Goal: Transaction & Acquisition: Purchase product/service

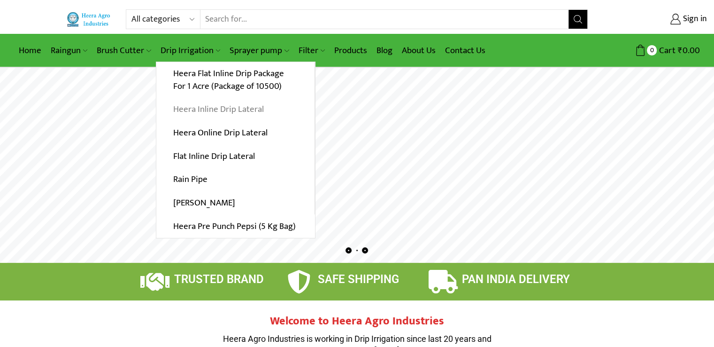
click at [225, 109] on link "Heera Inline Drip Lateral" at bounding box center [235, 109] width 158 height 23
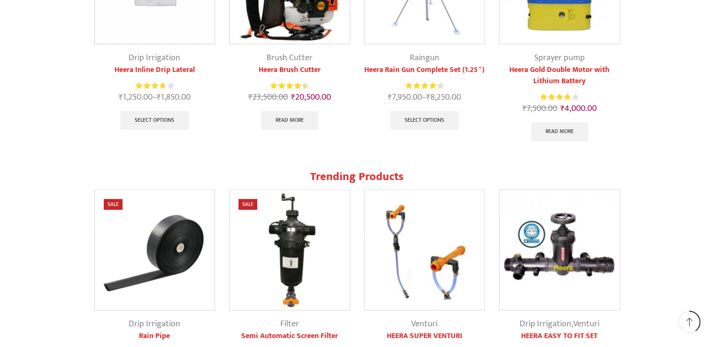
scroll to position [752, 0]
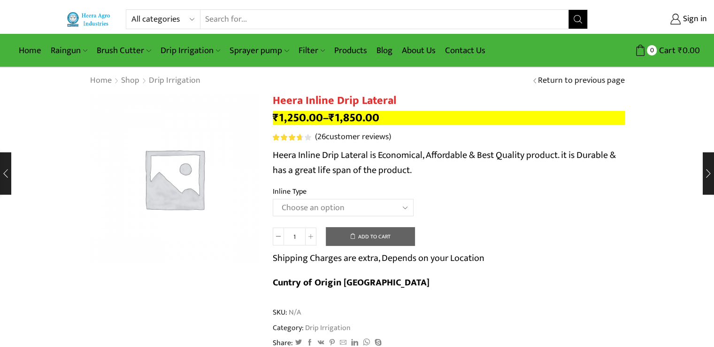
click at [329, 202] on select "Choose an option Heera Inline 12 MM (30CM) Heera Inline 12 MM (38CM) Heera Inli…" at bounding box center [343, 207] width 141 height 17
click at [273, 199] on select "Choose an option Heera Inline 12 MM (30CM) Heera Inline 12 MM (38CM) Heera Inli…" at bounding box center [343, 207] width 141 height 17
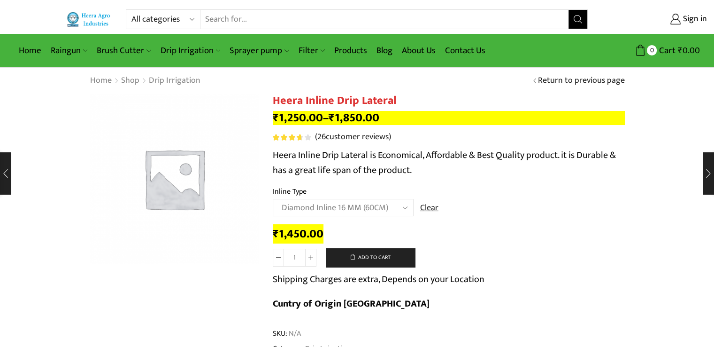
click at [380, 202] on select "Choose an option Heera Inline 12 MM (30CM) Heera Inline 12 MM (38CM) Heera Inli…" at bounding box center [343, 207] width 141 height 17
click at [273, 199] on select "Choose an option Heera Inline 12 MM (30CM) Heera Inline 12 MM (38CM) Heera Inli…" at bounding box center [343, 207] width 141 height 17
click at [391, 221] on td "Choose an option Heera Inline 12 MM (30CM) Heera Inline 12 MM (38CM) Heera Inli…" at bounding box center [449, 212] width 352 height 26
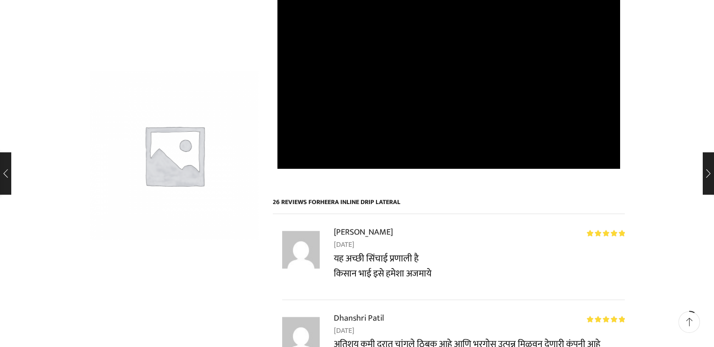
scroll to position [517, 0]
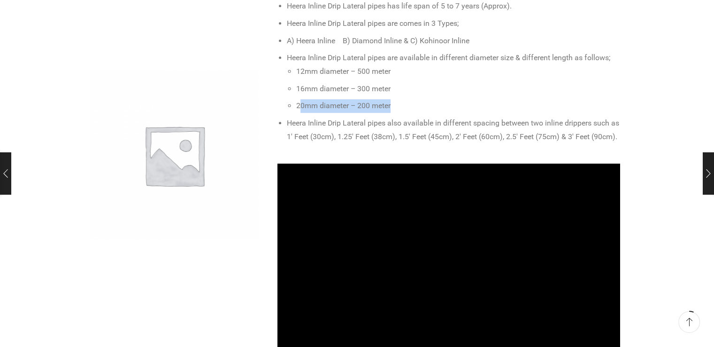
drag, startPoint x: 302, startPoint y: 83, endPoint x: 398, endPoint y: 83, distance: 96.3
click at [398, 99] on li "20mm diameter – 200 meter" at bounding box center [458, 106] width 324 height 14
click at [399, 99] on li "20mm diameter – 200 meter" at bounding box center [458, 106] width 324 height 14
drag, startPoint x: 335, startPoint y: 46, endPoint x: 423, endPoint y: 47, distance: 87.4
click at [423, 65] on li "12mm diameter – 500 meter" at bounding box center [458, 72] width 324 height 14
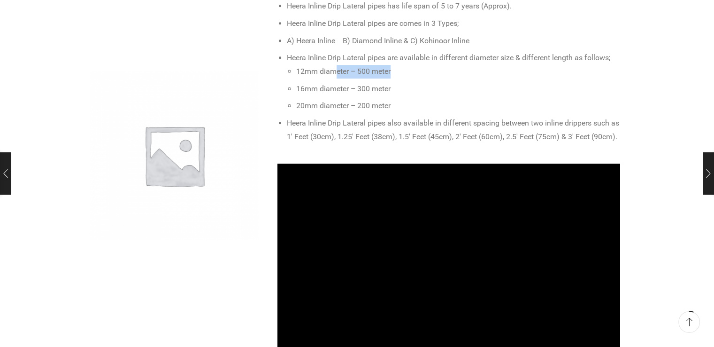
click at [421, 65] on li "12mm diameter – 500 meter" at bounding box center [458, 72] width 324 height 14
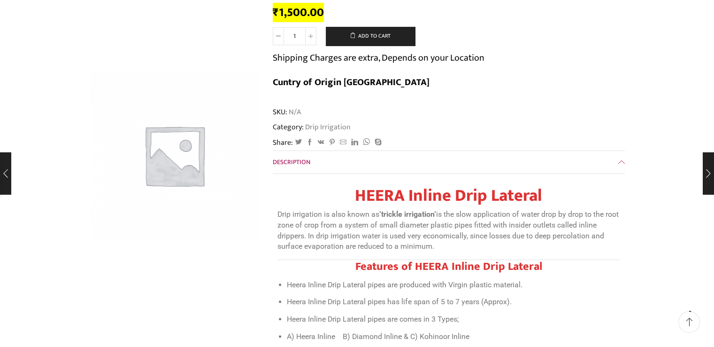
scroll to position [0, 0]
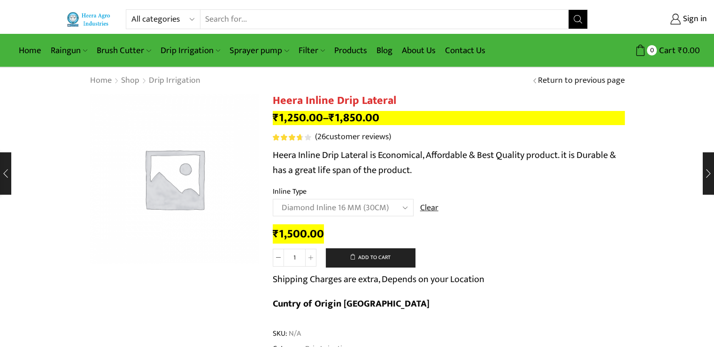
click at [396, 203] on select "Choose an option Heera Inline 12 MM (30CM) Heera Inline 12 MM (38CM) Heera Inli…" at bounding box center [343, 207] width 141 height 17
click at [273, 199] on select "Choose an option Heera Inline 12 MM (30CM) Heera Inline 12 MM (38CM) Heera Inli…" at bounding box center [343, 207] width 141 height 17
select select "Kohinoor Inline 12 MM (30CM)"
click at [380, 205] on select "Choose an option Heera Inline 12 MM (30CM) Heera Inline 12 MM (38CM) Heera Inli…" at bounding box center [343, 207] width 141 height 17
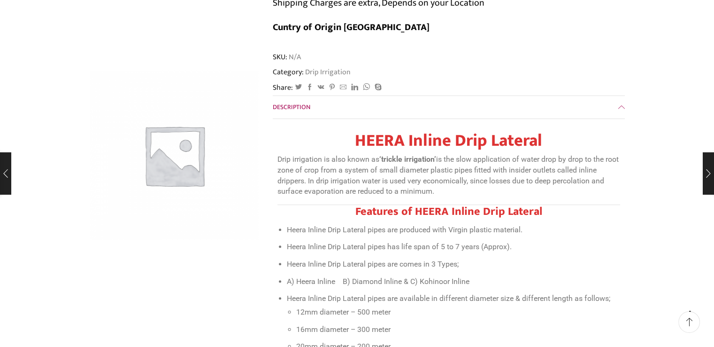
scroll to position [141, 0]
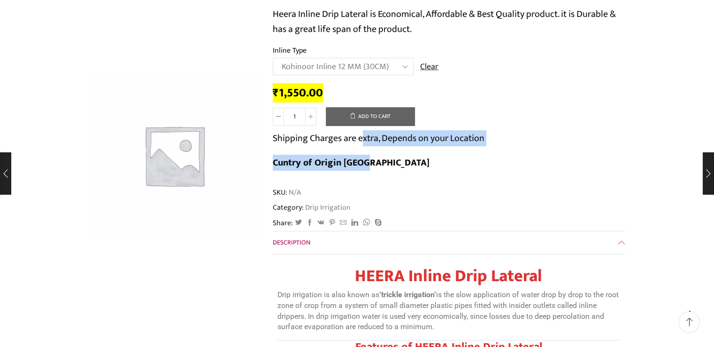
drag, startPoint x: 364, startPoint y: 138, endPoint x: 586, endPoint y: 137, distance: 222.6
click at [586, 137] on div "Heera Inline Drip Lateral quantity 1 Add to cart Shipping Charges are extra, De…" at bounding box center [449, 143] width 352 height 72
click at [582, 141] on div "Heera Inline Drip Lateral quantity 1 Add to cart Shipping Charges are extra, De…" at bounding box center [449, 143] width 352 height 72
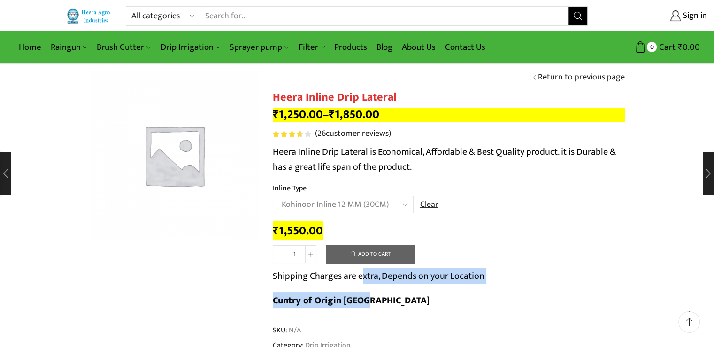
scroll to position [0, 0]
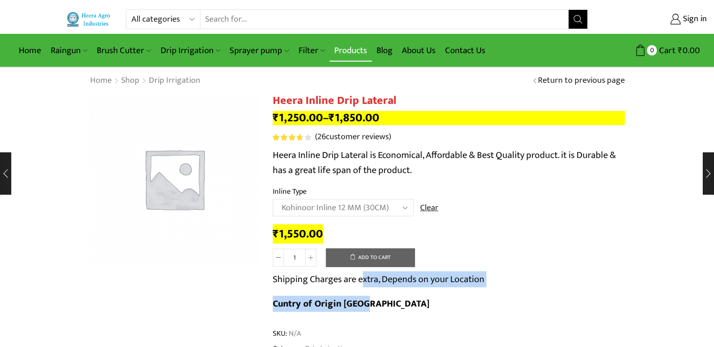
click at [353, 51] on link "Products" at bounding box center [351, 50] width 42 height 22
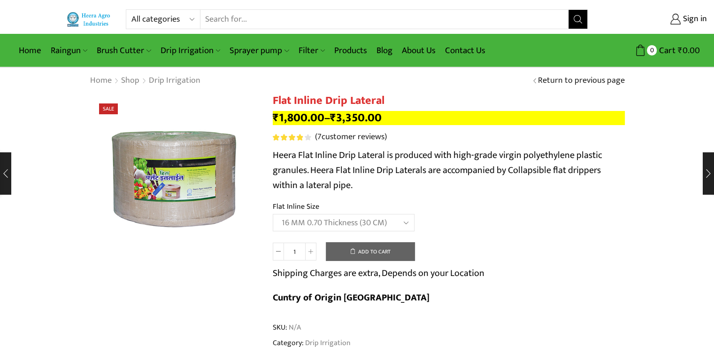
click at [273, 214] on select "Choose an option 12 MM 0.25 Thickness (30 CM) 12 MM 0.25 Thickness (40 CM) 12 M…" at bounding box center [344, 222] width 142 height 17
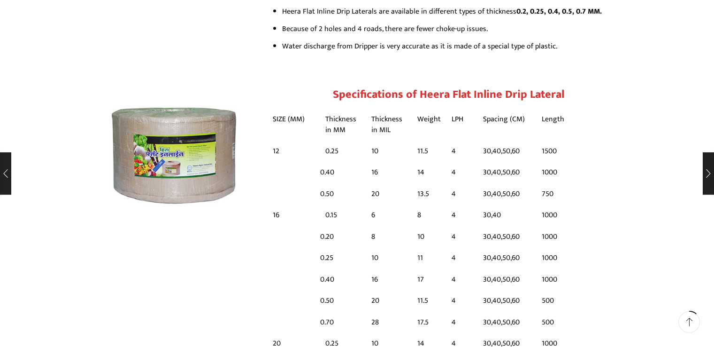
scroll to position [658, 0]
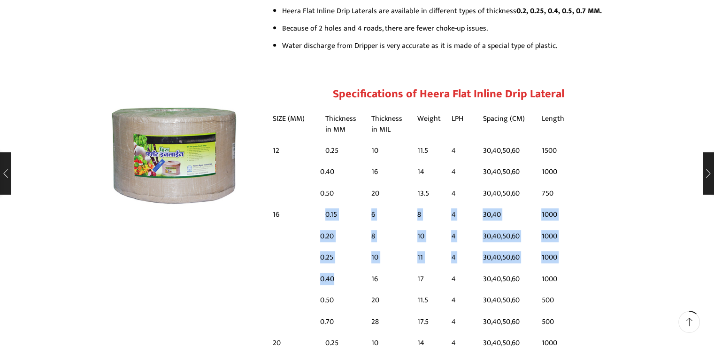
drag, startPoint x: 319, startPoint y: 254, endPoint x: 340, endPoint y: 253, distance: 21.2
click at [340, 253] on tbody "SIZE (MM) Thickness in MM Thickness in MIL Weight LPH Spacing (CM) Length 12 0.…" at bounding box center [421, 240] width 296 height 269
click at [333, 268] on td "0.40" at bounding box center [343, 278] width 46 height 21
drag, startPoint x: 334, startPoint y: 253, endPoint x: 318, endPoint y: 254, distance: 16.5
click at [318, 254] on tbody "SIZE (MM) Thickness in MM Thickness in MIL Weight LPH Spacing (CM) Length 12 0.…" at bounding box center [421, 240] width 296 height 269
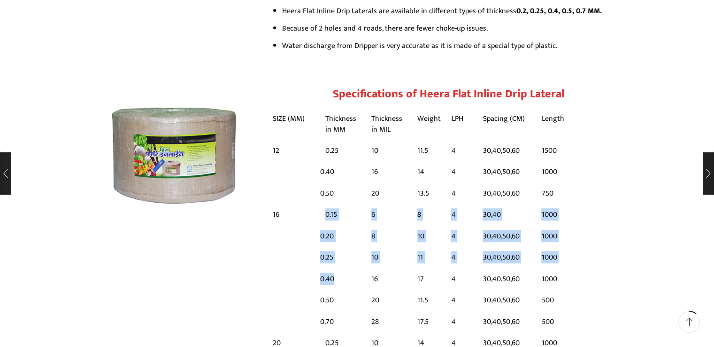
click at [321, 268] on td "0.40" at bounding box center [343, 278] width 46 height 21
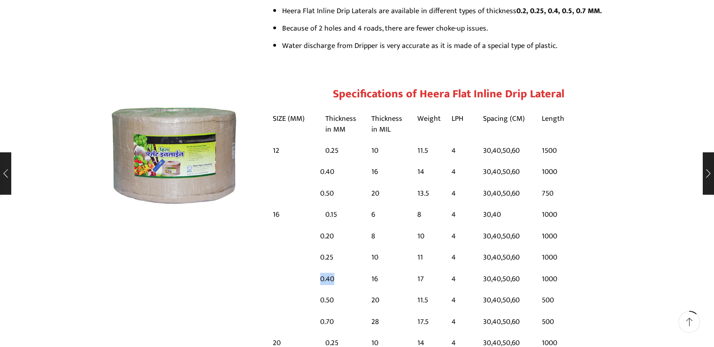
drag, startPoint x: 319, startPoint y: 254, endPoint x: 333, endPoint y: 253, distance: 14.1
click at [333, 268] on td "0.40" at bounding box center [343, 278] width 46 height 21
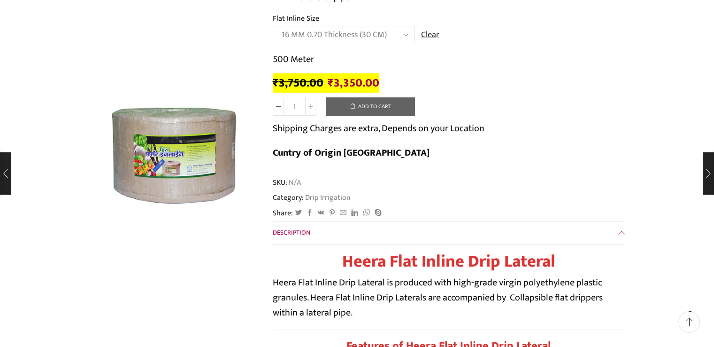
scroll to position [0, 0]
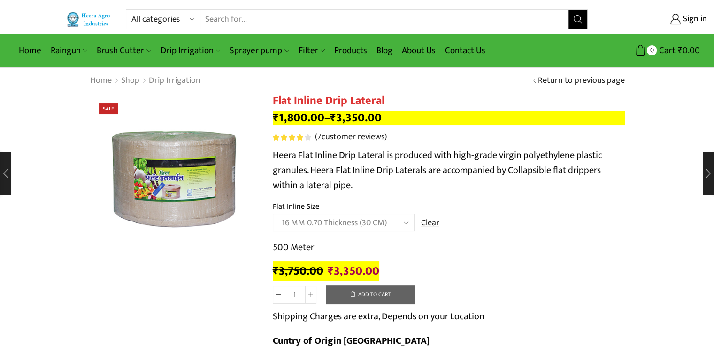
click at [347, 218] on select "Choose an option 12 MM 0.25 Thickness (30 CM) 12 MM 0.25 Thickness (40 CM) 12 M…" at bounding box center [344, 222] width 142 height 17
click at [505, 224] on td "Choose an option 12 MM 0.25 Thickness (30 CM) 12 MM 0.25 Thickness (40 CM) 12 M…" at bounding box center [449, 227] width 352 height 26
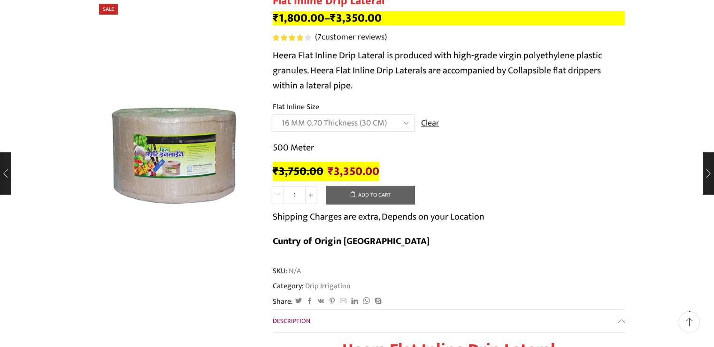
scroll to position [94, 0]
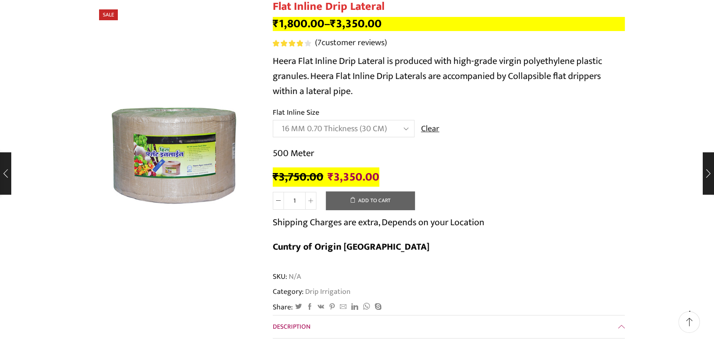
click at [331, 174] on span "₹" at bounding box center [331, 176] width 6 height 19
click at [328, 176] on span "₹" at bounding box center [331, 176] width 6 height 19
click at [351, 175] on bdi "₹ 3,350.00" at bounding box center [354, 176] width 52 height 19
drag, startPoint x: 296, startPoint y: 152, endPoint x: 339, endPoint y: 153, distance: 42.7
click at [339, 153] on p "500 Meter" at bounding box center [449, 153] width 352 height 15
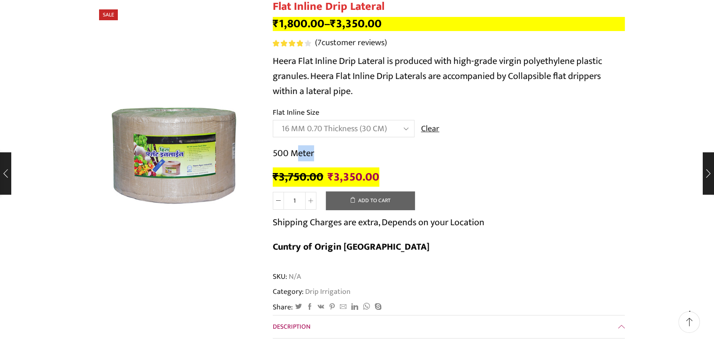
click at [352, 153] on p "500 Meter" at bounding box center [449, 153] width 352 height 15
click at [358, 127] on select "Choose an option 12 MM 0.25 Thickness (30 CM) 12 MM 0.25 Thickness (40 CM) 12 M…" at bounding box center [344, 128] width 142 height 17
click at [273, 120] on select "Choose an option 12 MM 0.25 Thickness (30 CM) 12 MM 0.25 Thickness (40 CM) 12 M…" at bounding box center [344, 128] width 142 height 17
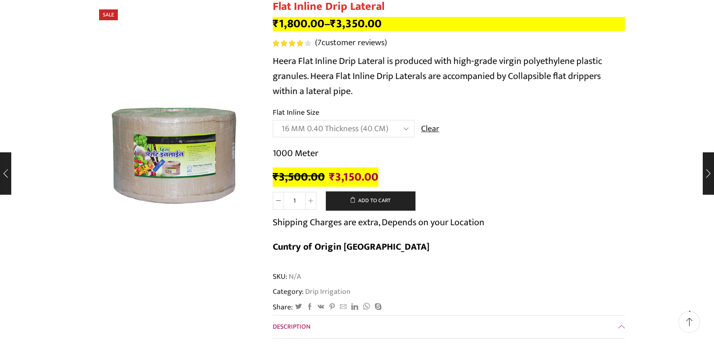
click at [310, 128] on select "Choose an option 12 MM 0.25 Thickness (30 CM) 12 MM 0.25 Thickness (40 CM) 12 M…" at bounding box center [344, 128] width 142 height 17
click at [273, 120] on select "Choose an option 12 MM 0.25 Thickness (30 CM) 12 MM 0.25 Thickness (40 CM) 12 M…" at bounding box center [344, 128] width 142 height 17
click at [342, 131] on select "Choose an option 12 MM 0.25 Thickness (30 CM) 12 MM 0.25 Thickness (40 CM) 12 M…" at bounding box center [344, 128] width 142 height 17
drag, startPoint x: 465, startPoint y: 178, endPoint x: 463, endPoint y: 185, distance: 6.4
click at [465, 178] on div "₹ 2,600.00 Original price was: ₹2,600.00. ₹ 2,300.00 Current price is: ₹2,300.0…" at bounding box center [449, 177] width 352 height 15
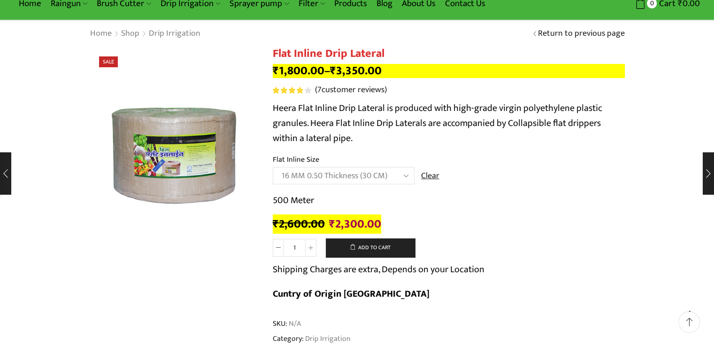
scroll to position [0, 0]
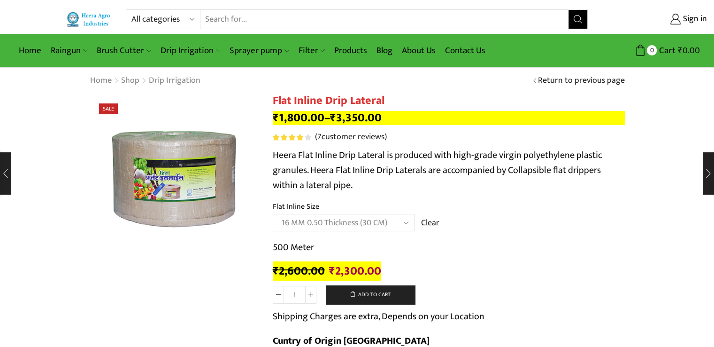
click at [373, 219] on select "Choose an option 12 MM 0.25 Thickness (30 CM) 12 MM 0.25 Thickness (40 CM) 12 M…" at bounding box center [344, 222] width 142 height 17
select select "16 MM 0.40 Thickness (60 CM)"
click at [273, 214] on select "Choose an option 12 MM 0.25 Thickness (30 CM) 12 MM 0.25 Thickness (40 CM) 12 M…" at bounding box center [344, 222] width 142 height 17
drag, startPoint x: 331, startPoint y: 269, endPoint x: 377, endPoint y: 268, distance: 46.0
click at [377, 268] on div "₹ 3,500.00 Original price was: ₹3,500.00. ₹ 3,150.00 Current price is: ₹3,150.0…" at bounding box center [449, 271] width 352 height 15
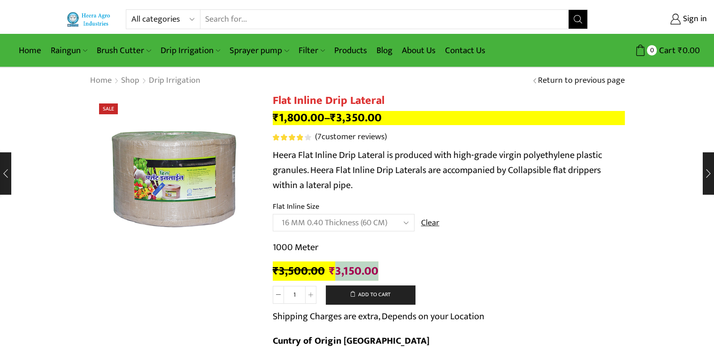
click at [377, 268] on div "₹ 3,500.00 Original price was: ₹3,500.00. ₹ 3,150.00 Current price is: ₹3,150.0…" at bounding box center [449, 271] width 352 height 15
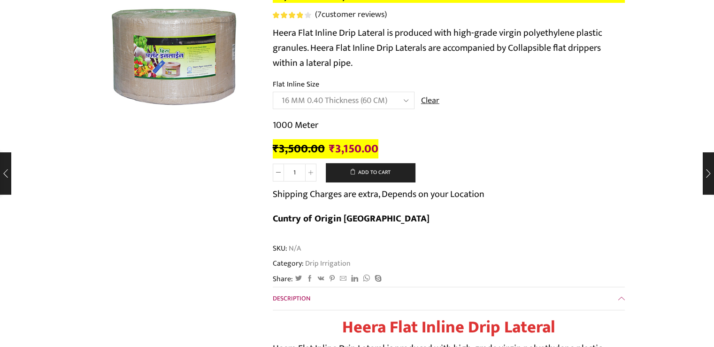
scroll to position [235, 0]
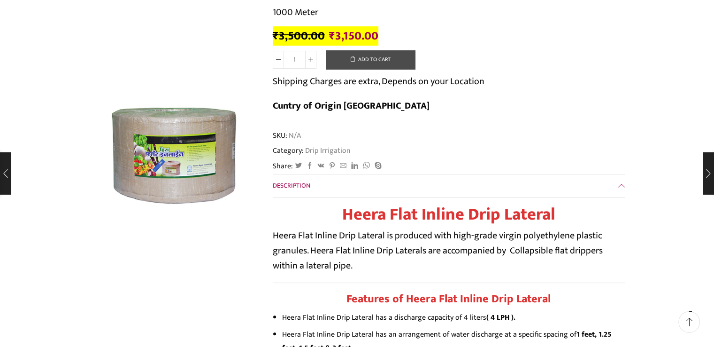
click at [372, 62] on button "Add to cart" at bounding box center [370, 59] width 89 height 19
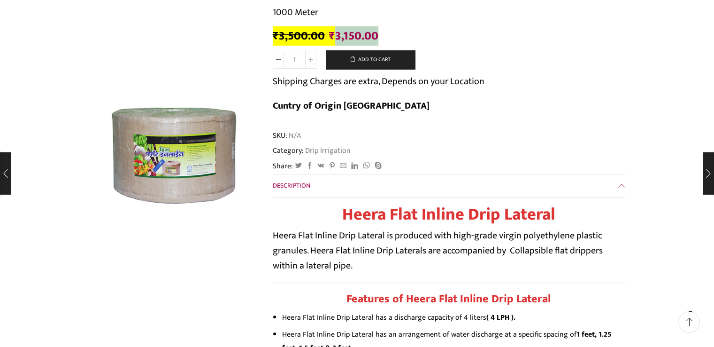
drag, startPoint x: 333, startPoint y: 35, endPoint x: 398, endPoint y: 37, distance: 64.8
click at [398, 37] on div "₹ 3,500.00 Original price was: ₹3,500.00. ₹ 3,150.00 Current price is: ₹3,150.0…" at bounding box center [449, 36] width 352 height 15
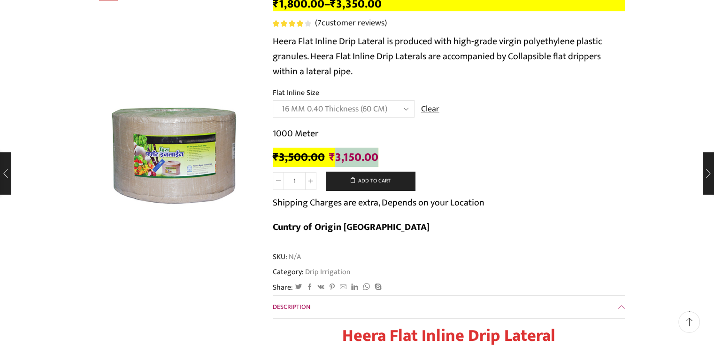
scroll to position [0, 0]
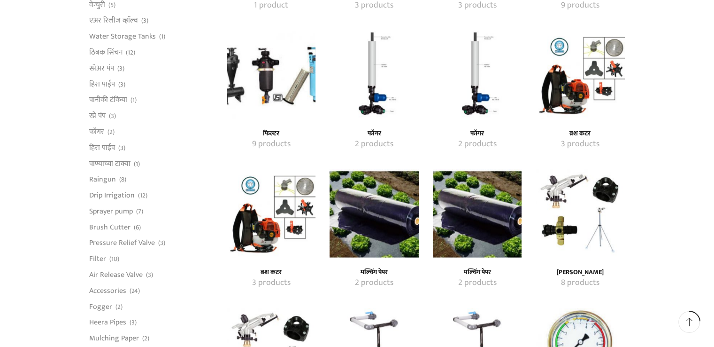
scroll to position [658, 0]
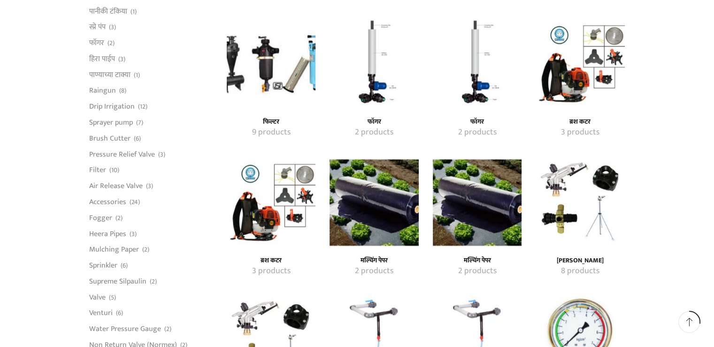
click at [377, 194] on img "Visit product category मल्चिंग पेपर" at bounding box center [374, 201] width 89 height 89
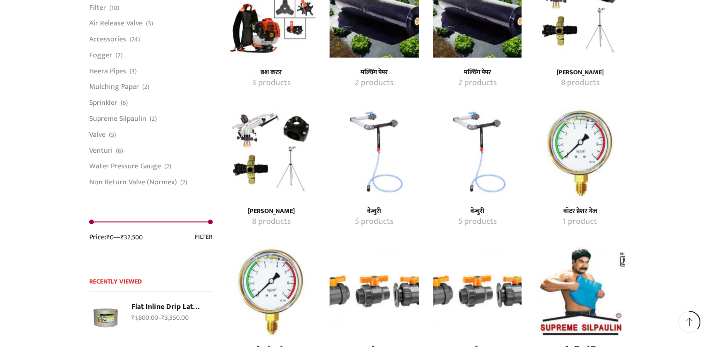
scroll to position [893, 0]
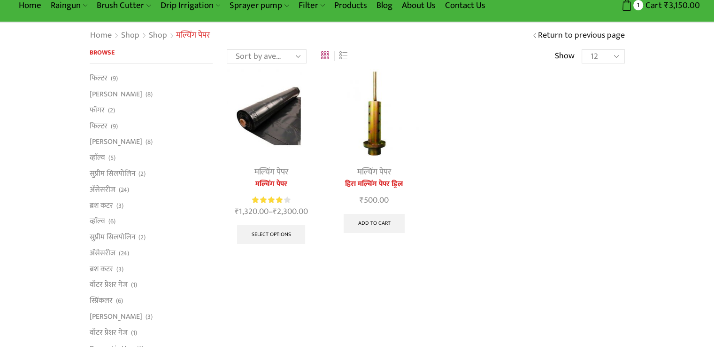
scroll to position [47, 0]
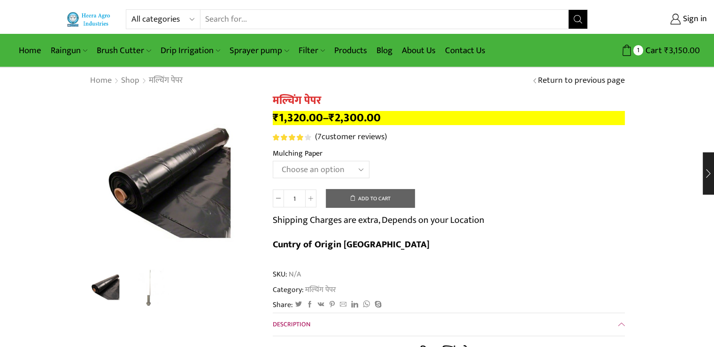
click at [340, 168] on select "Choose an option 1000 X 20 X 400 1000 X 25 X 400 1000 X 30 X 400 1200 X 20 X 40…" at bounding box center [321, 169] width 97 height 17
click at [273, 161] on select "Choose an option 1000 X 20 X 400 1000 X 25 X 400 1000 X 30 X 400 1200 X 20 X 40…" at bounding box center [321, 169] width 97 height 17
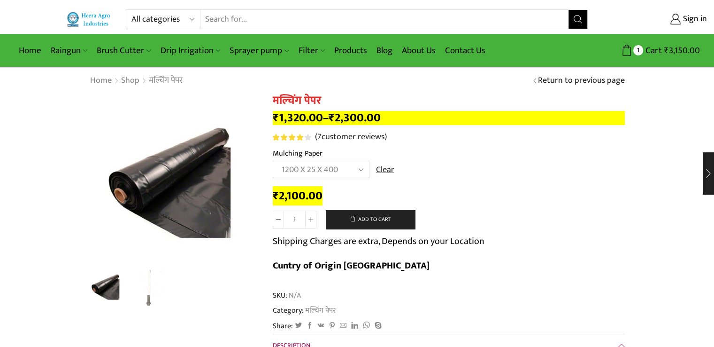
click at [357, 170] on select "Choose an option 1000 X 20 X 400 1000 X 25 X 400 1000 X 30 X 400 1200 X 20 X 40…" at bounding box center [321, 169] width 97 height 17
click at [273, 161] on select "Choose an option 1000 X 20 X 400 1000 X 25 X 400 1000 X 30 X 400 1200 X 20 X 40…" at bounding box center [321, 169] width 97 height 17
click at [357, 172] on select "Choose an option 1000 X 20 X 400 1000 X 25 X 400 1000 X 30 X 400 1200 X 20 X 40…" at bounding box center [321, 169] width 97 height 17
click at [273, 161] on select "Choose an option 1000 X 20 X 400 1000 X 25 X 400 1000 X 30 X 400 1200 X 20 X 40…" at bounding box center [321, 169] width 97 height 17
select select "1000-x-25-x-400-hi"
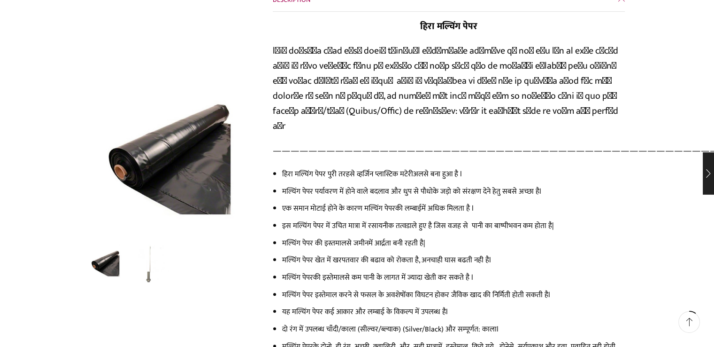
scroll to position [235, 0]
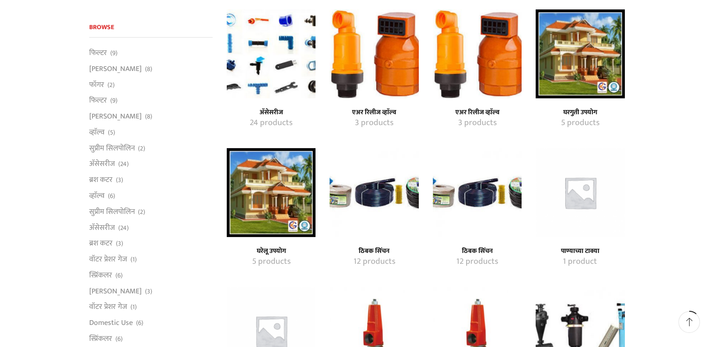
scroll to position [251, 0]
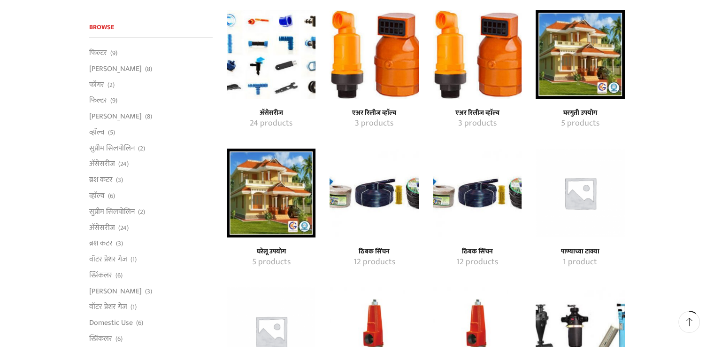
click at [252, 43] on img "Visit product category अ‍ॅसेसरीज" at bounding box center [271, 54] width 89 height 89
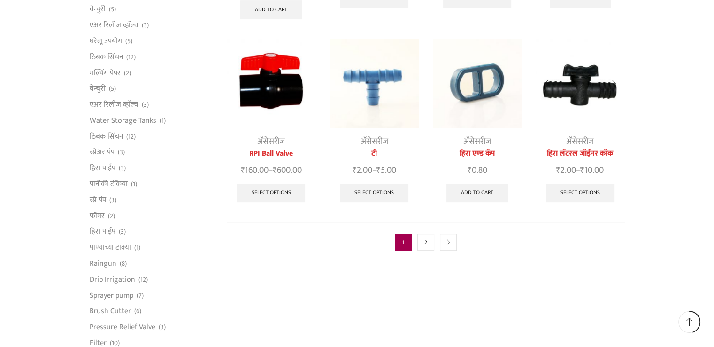
scroll to position [470, 0]
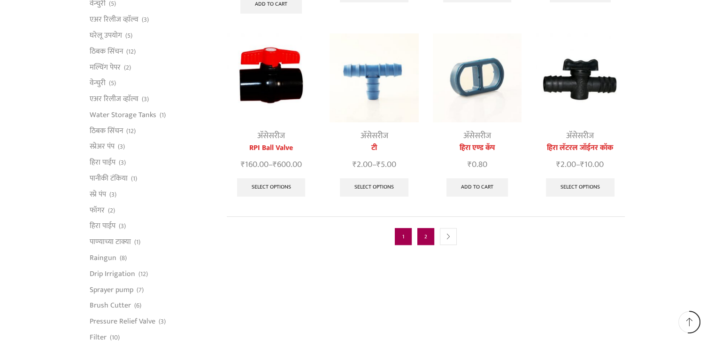
click at [422, 228] on link "2" at bounding box center [426, 236] width 17 height 17
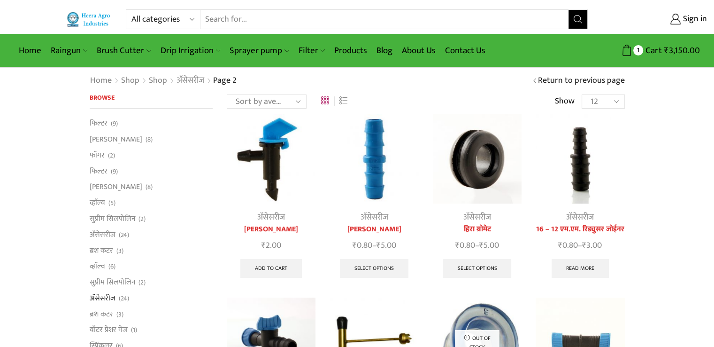
click at [75, 19] on img at bounding box center [90, 19] width 46 height 15
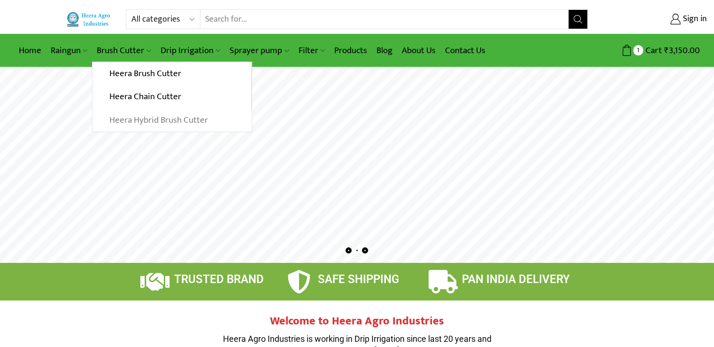
click at [160, 116] on link "Heera Hybrid Brush Cutter" at bounding box center [172, 120] width 159 height 23
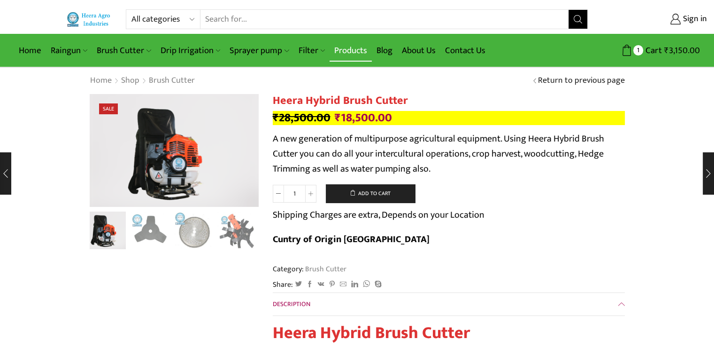
click at [348, 49] on link "Products" at bounding box center [351, 50] width 42 height 22
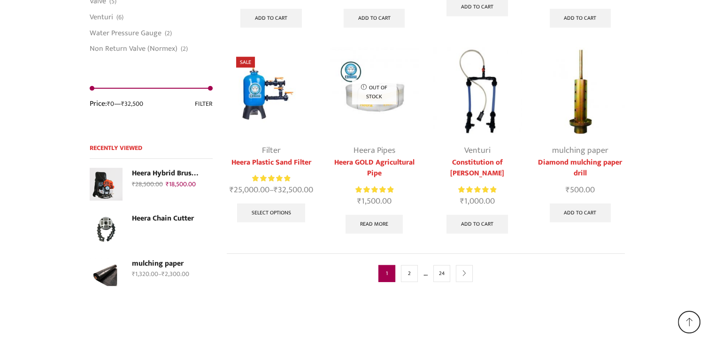
scroll to position [2255, 0]
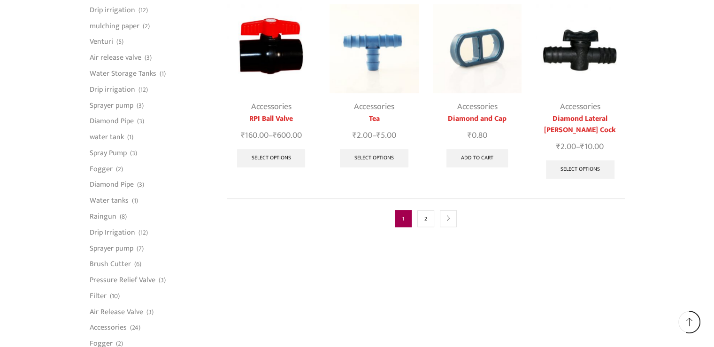
scroll to position [517, 0]
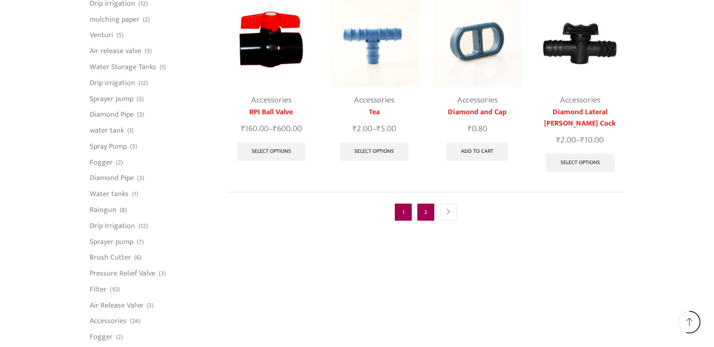
click at [426, 209] on link "2" at bounding box center [426, 211] width 17 height 17
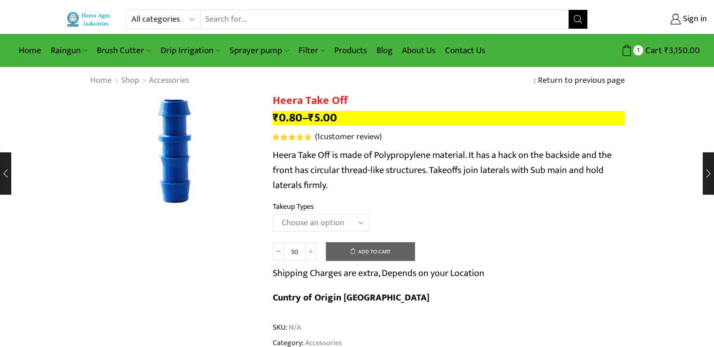
click at [327, 217] on select "Choose an option 12MM Take Off 16MM Take Off (J) 20MM Take Off" at bounding box center [321, 222] width 97 height 17
click at [273, 214] on select "Choose an option 12MM Take Off 16MM Take Off (J) 20MM Take Off" at bounding box center [321, 222] width 97 height 17
select select "16MM Take Off (J)"
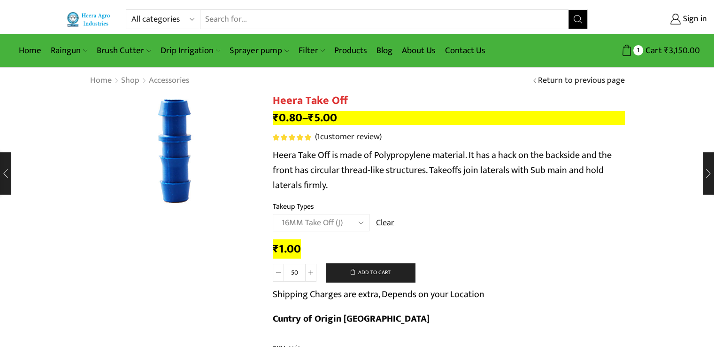
click at [282, 273] on span at bounding box center [278, 273] width 11 height 18
click at [360, 271] on button "Add to cart" at bounding box center [370, 272] width 89 height 19
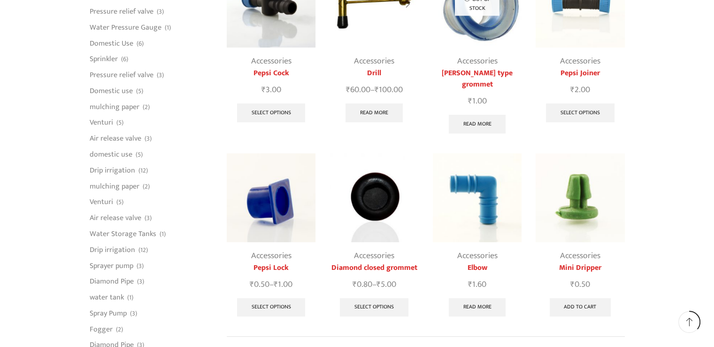
scroll to position [376, 0]
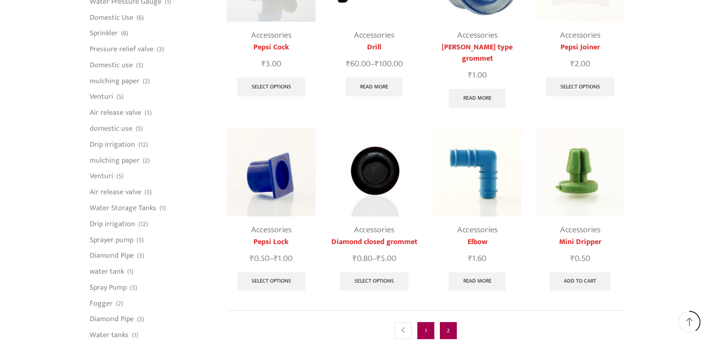
click at [427, 322] on link "1" at bounding box center [426, 330] width 17 height 17
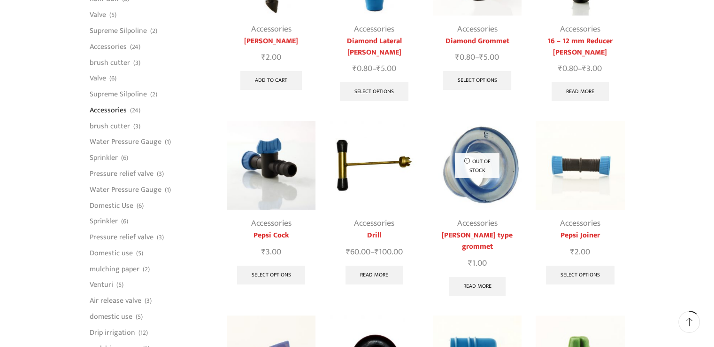
scroll to position [0, 0]
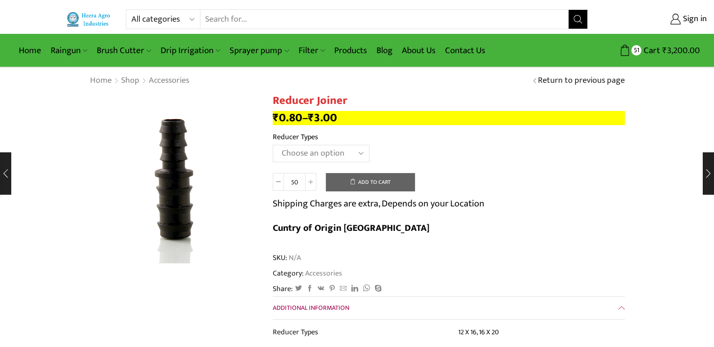
click at [329, 152] on select "Choose an option 12 X 16 16 X 20" at bounding box center [321, 153] width 97 height 17
click at [450, 156] on td "Choose an option 12 X 16 16 X 20 Clear" at bounding box center [449, 158] width 352 height 26
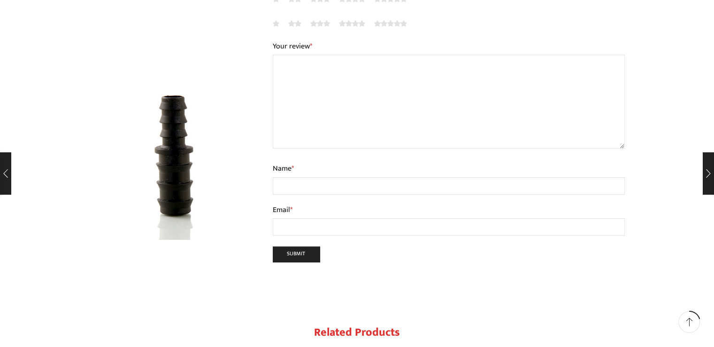
scroll to position [517, 0]
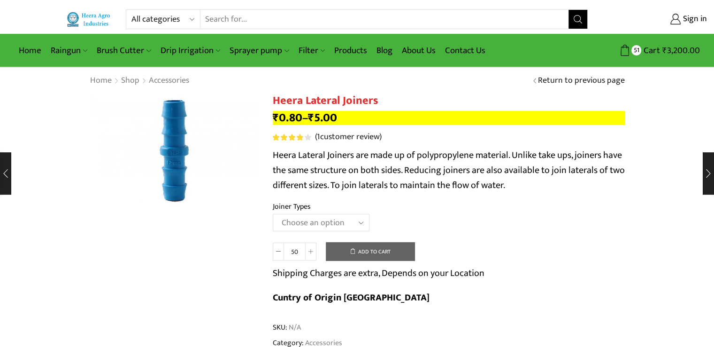
drag, startPoint x: 0, startPoint y: 0, endPoint x: 351, endPoint y: 224, distance: 416.3
click at [351, 224] on select "Choose an option 12MM JOINER 16MM JOINER 20MM JOINER" at bounding box center [321, 222] width 97 height 17
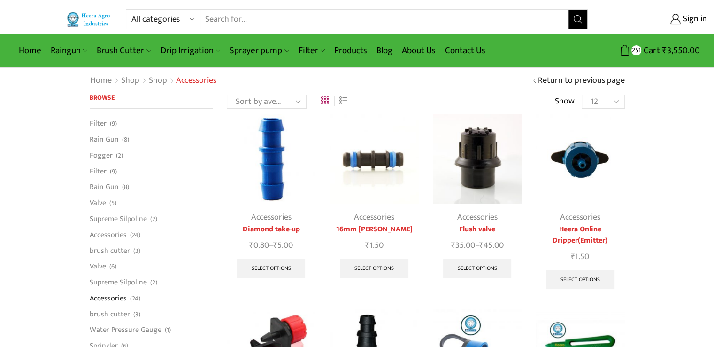
click at [242, 12] on input "Search input" at bounding box center [385, 19] width 369 height 19
type input "weed mat"
click at [569, 10] on button "Search" at bounding box center [578, 19] width 19 height 19
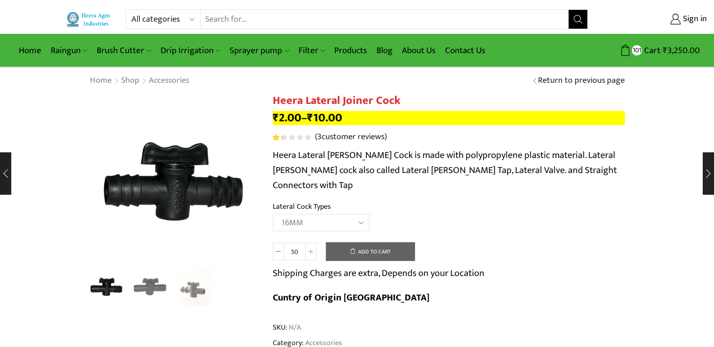
click at [273, 214] on select "Choose an option 12MM 16MM 20MM" at bounding box center [321, 222] width 97 height 17
select select "16MM"
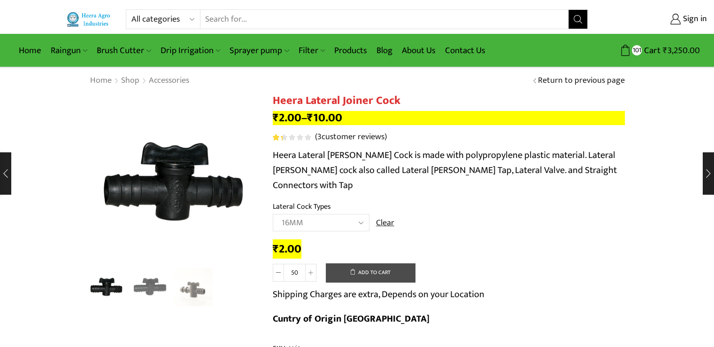
click at [369, 263] on button "Add to cart" at bounding box center [370, 272] width 89 height 19
click at [309, 270] on icon at bounding box center [311, 272] width 5 height 5
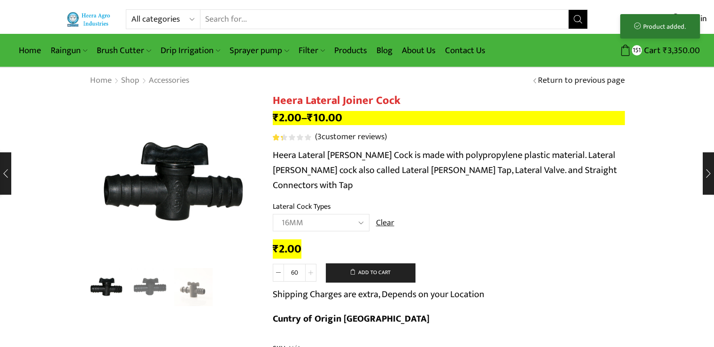
click at [313, 264] on span at bounding box center [310, 273] width 11 height 18
type input "100"
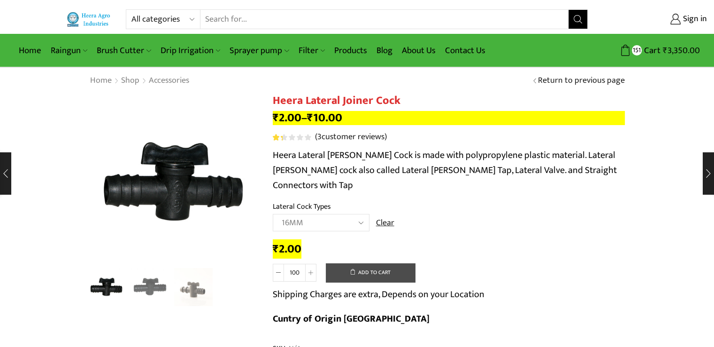
click at [348, 263] on button "Add to cart" at bounding box center [370, 272] width 89 height 19
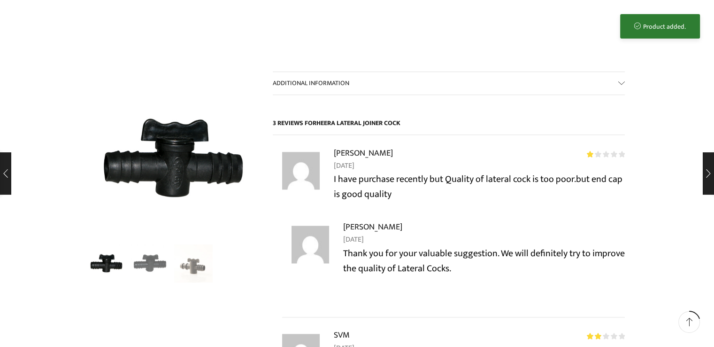
scroll to position [986, 0]
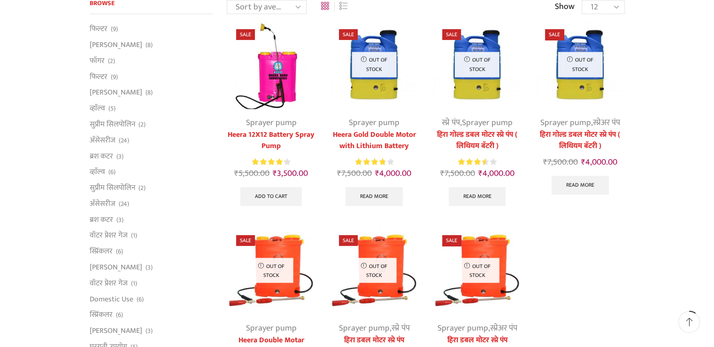
scroll to position [94, 0]
